Goal: Complete application form

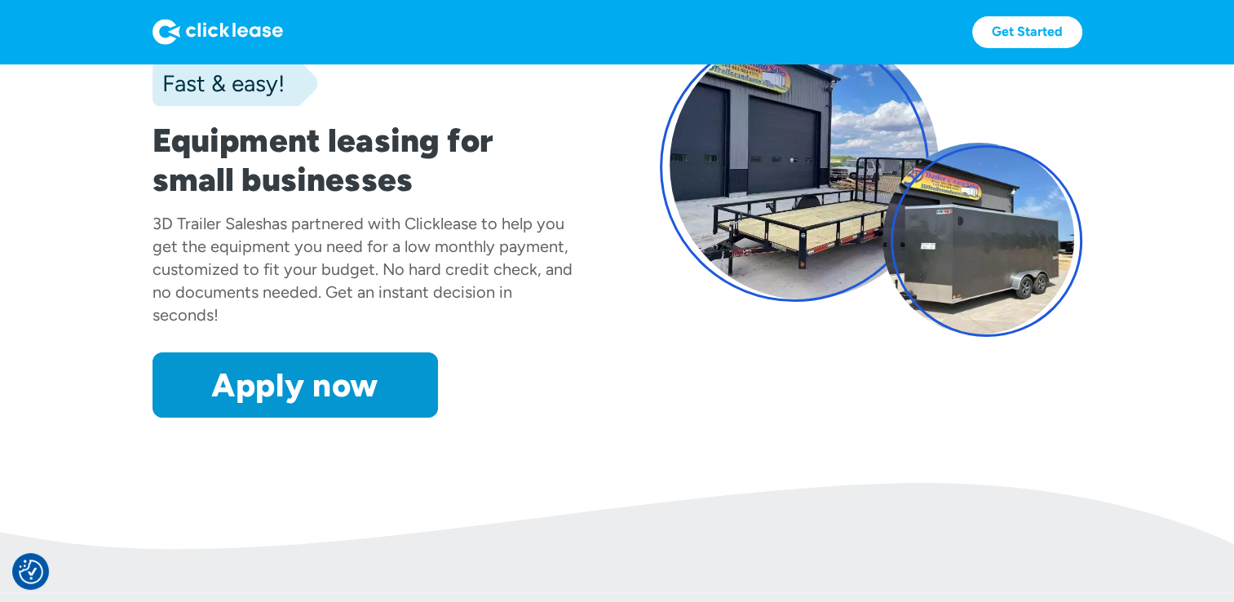
scroll to position [245, 0]
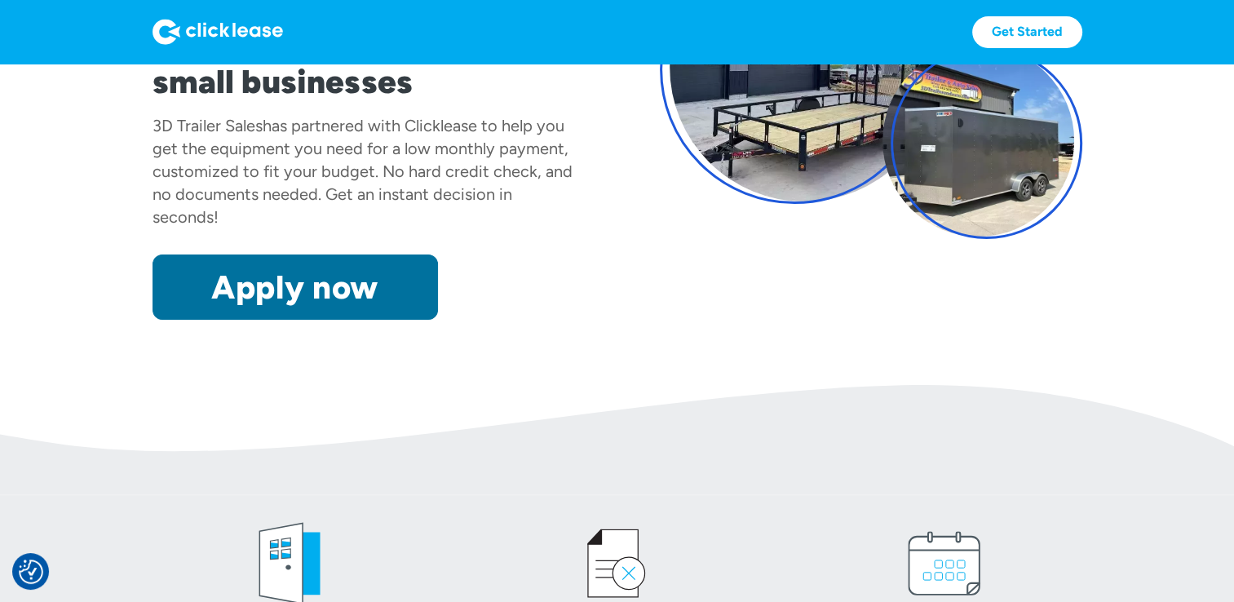
click at [318, 303] on link "Apply now" at bounding box center [294, 286] width 285 height 65
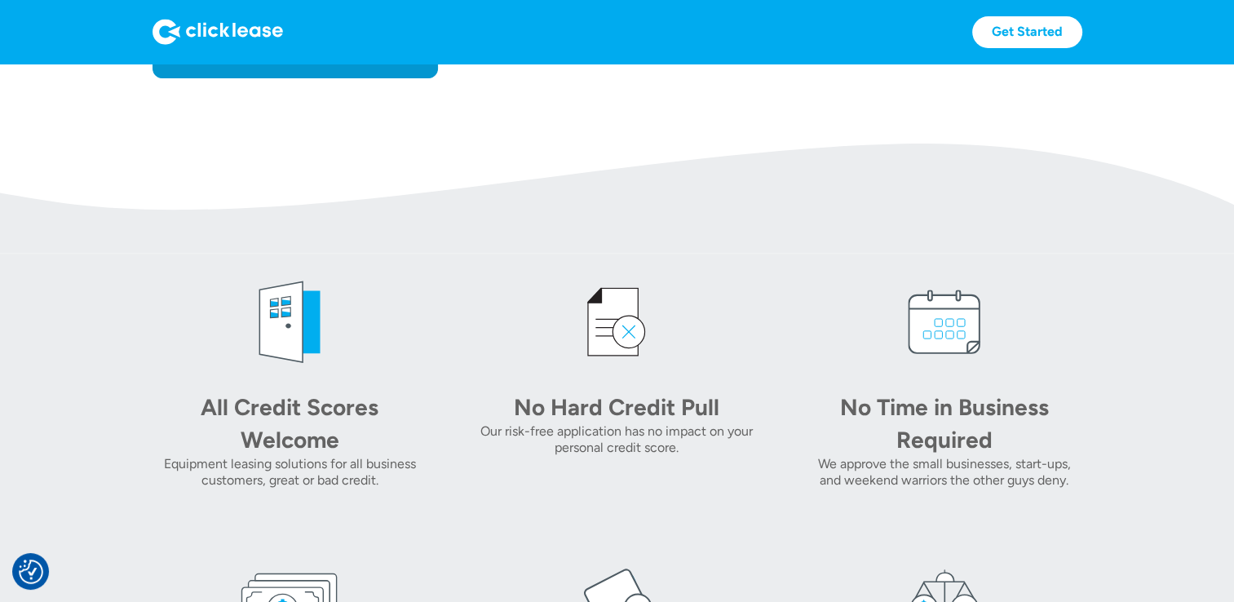
scroll to position [571, 0]
